Goal: Download file/media

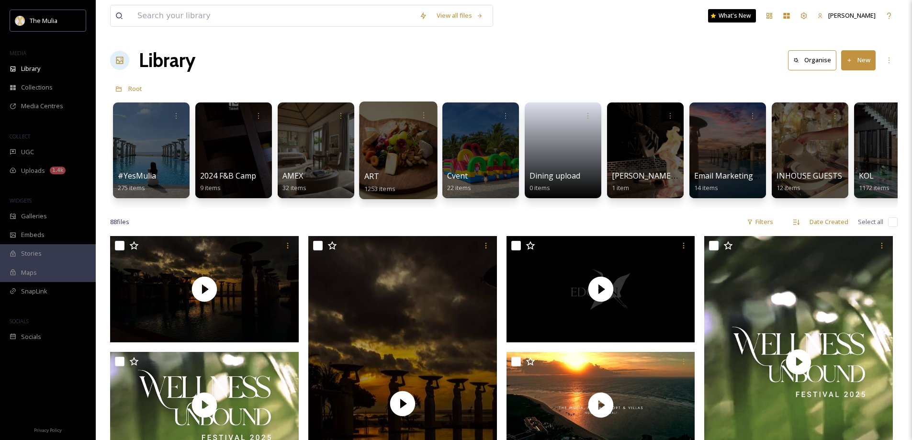
click at [375, 178] on span "ART" at bounding box center [371, 176] width 15 height 11
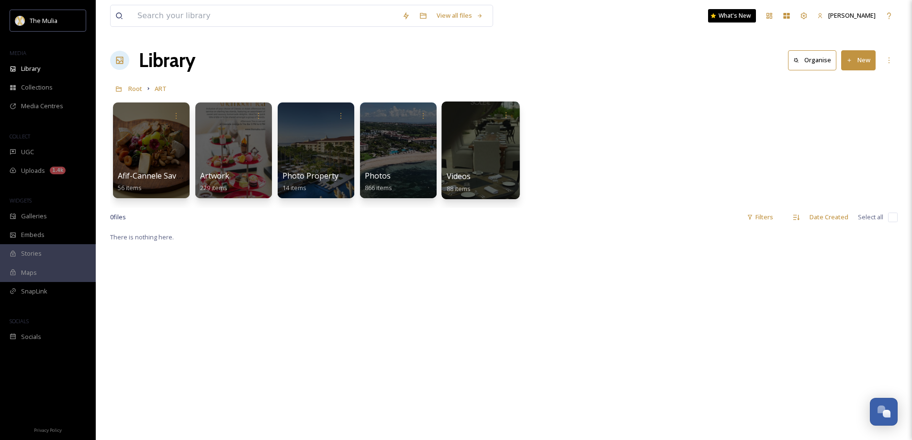
click at [468, 174] on span "Videos" at bounding box center [459, 176] width 24 height 11
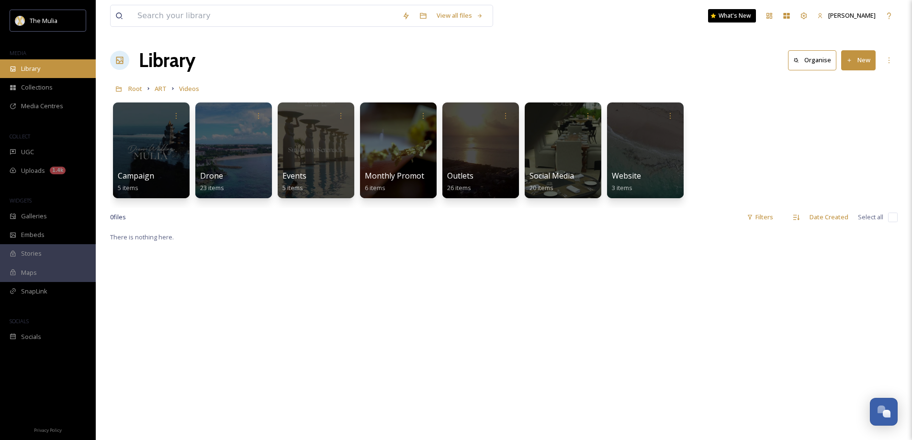
click at [11, 68] on icon at bounding box center [13, 68] width 5 height 5
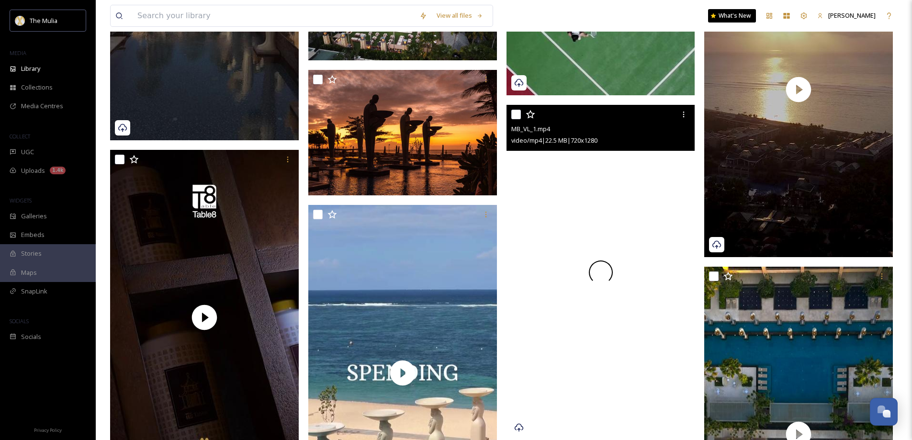
scroll to position [2059, 0]
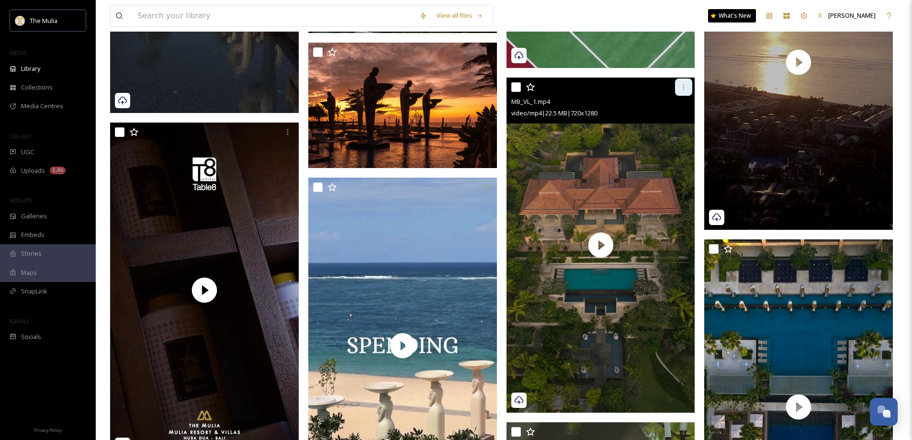
click at [681, 91] on icon at bounding box center [684, 87] width 8 height 8
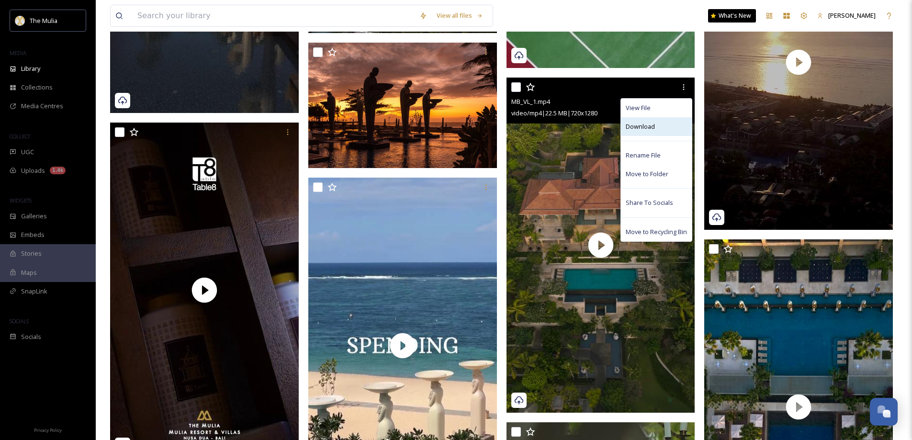
click at [647, 131] on span "Download" at bounding box center [640, 126] width 29 height 9
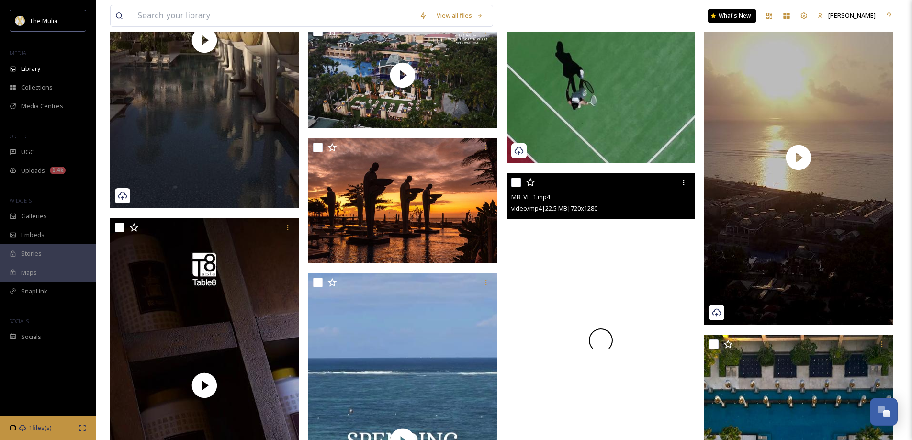
scroll to position [1963, 0]
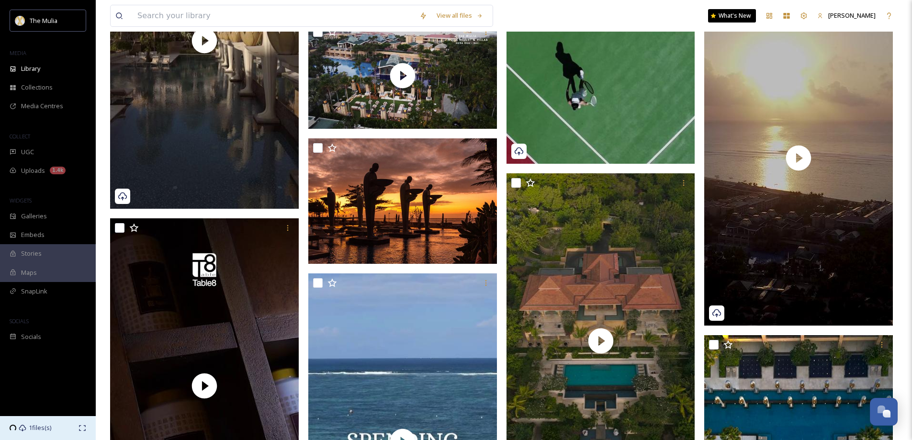
click at [26, 426] on icon at bounding box center [23, 428] width 8 height 8
